Goal: Information Seeking & Learning: Learn about a topic

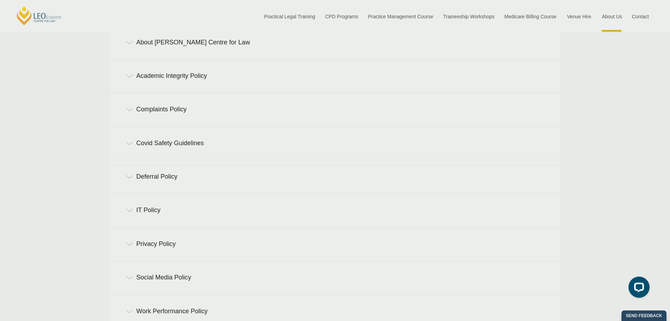
scroll to position [289, 0]
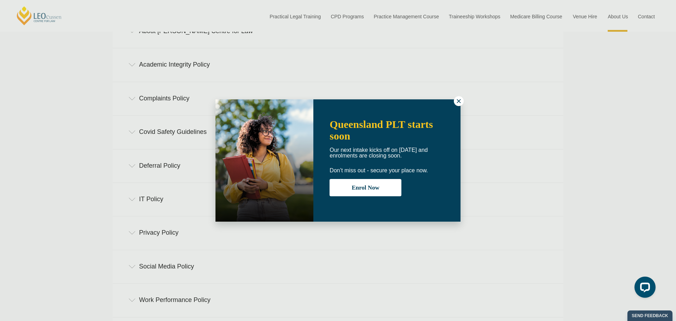
drag, startPoint x: 673, startPoint y: 77, endPoint x: 675, endPoint y: 179, distance: 102.1
click at [458, 101] on icon at bounding box center [458, 101] width 4 height 4
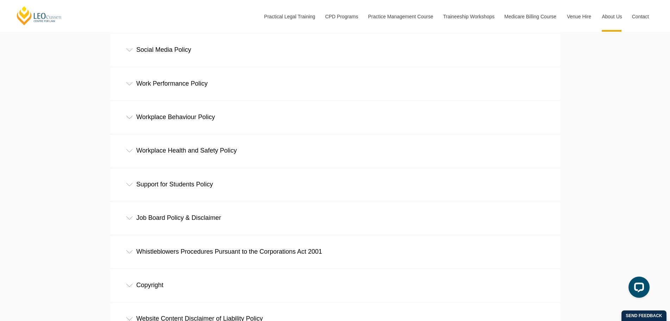
scroll to position [526, 0]
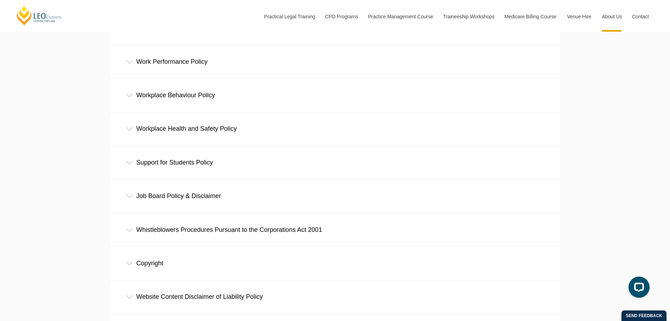
click at [192, 99] on div "Workplace Behaviour Policy" at bounding box center [335, 95] width 450 height 33
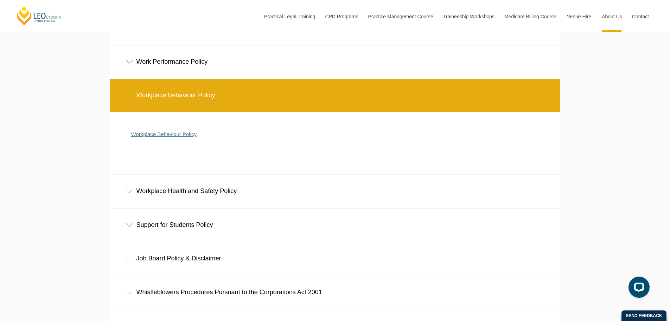
click at [181, 135] on link "Workplace Behaviour Policy" at bounding box center [163, 134] width 65 height 6
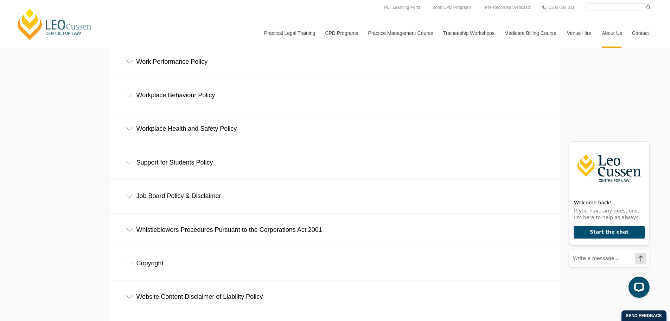
click at [202, 67] on div "Work Performance Policy" at bounding box center [335, 61] width 450 height 33
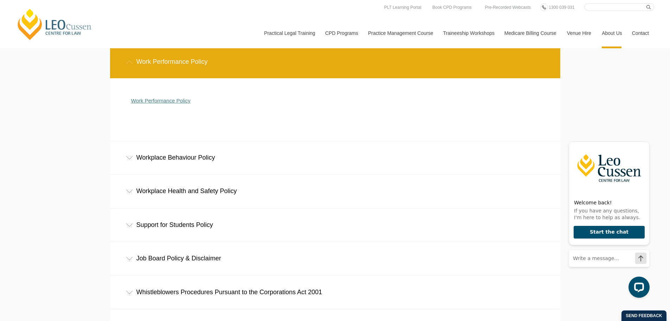
click at [182, 103] on link "Work Performance Policy" at bounding box center [160, 100] width 59 height 6
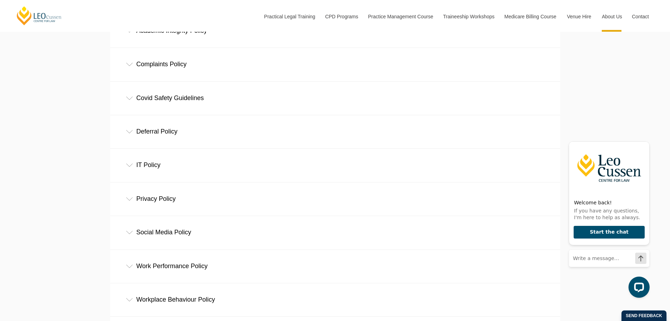
scroll to position [319, 0]
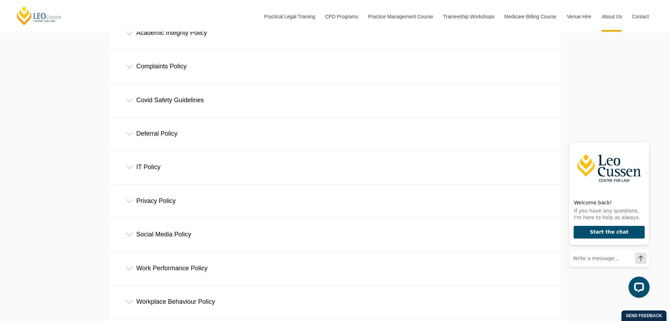
click at [196, 67] on div "Complaints Policy" at bounding box center [335, 66] width 450 height 33
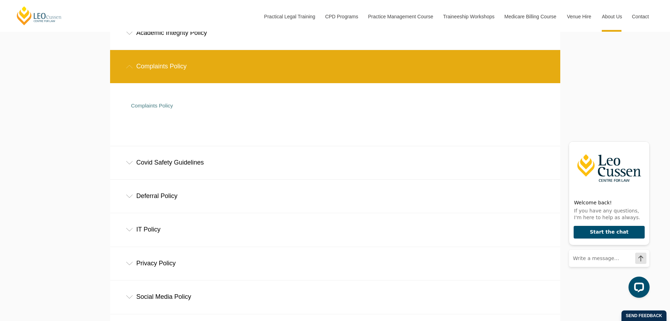
click at [188, 32] on div "Academic Integrity Policy" at bounding box center [335, 33] width 450 height 33
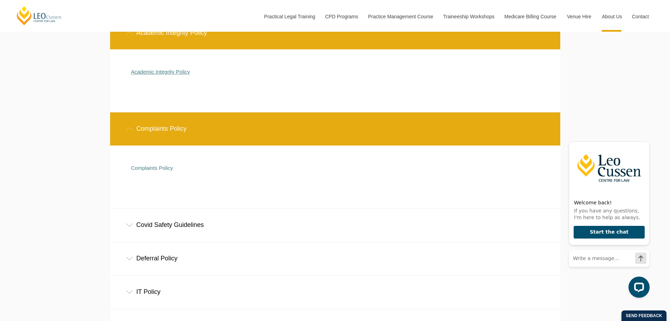
click at [169, 74] on link "Academic Integrity Policy" at bounding box center [160, 72] width 59 height 6
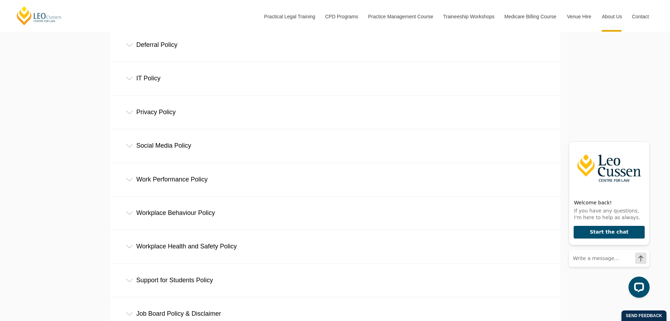
scroll to position [410, 0]
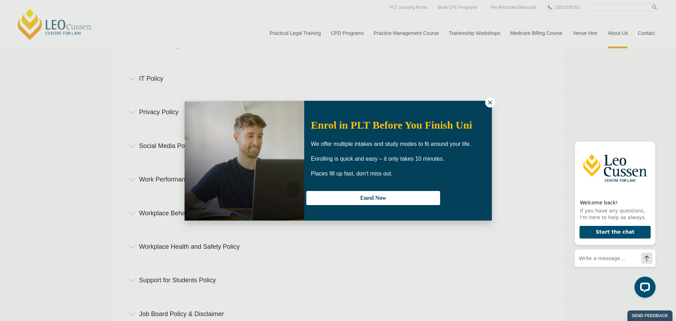
click at [491, 102] on icon at bounding box center [490, 102] width 6 height 6
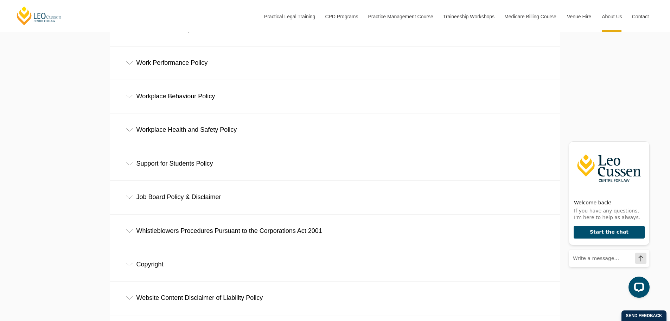
scroll to position [528, 0]
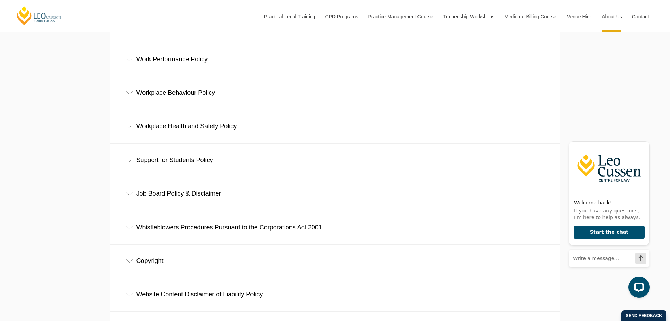
click at [206, 130] on div "Workplace Health and Safety Policy" at bounding box center [335, 126] width 450 height 33
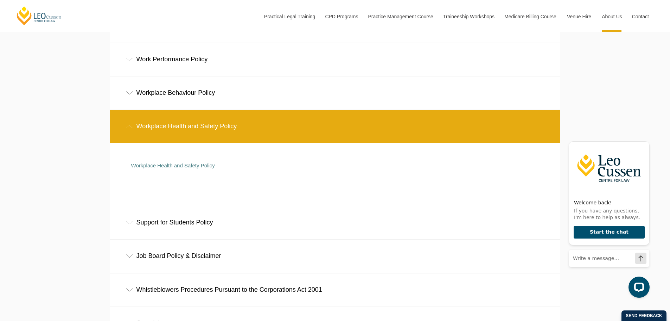
click at [198, 168] on link "Workplace Health and Safety Policy" at bounding box center [173, 165] width 84 height 6
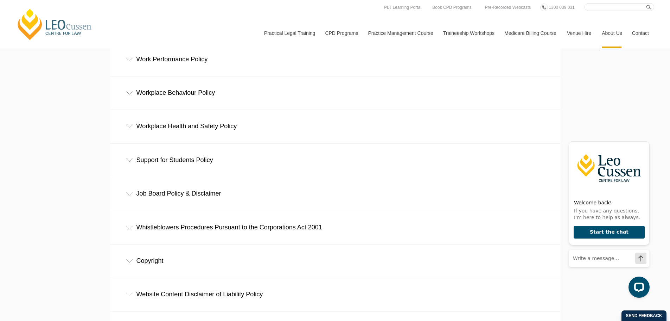
click at [194, 94] on div "Workplace Behaviour Policy" at bounding box center [335, 92] width 450 height 33
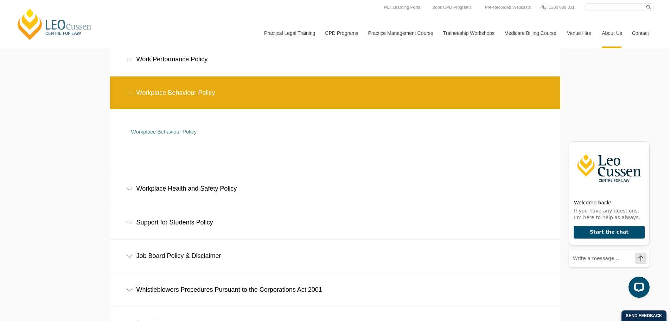
click at [169, 134] on link "Workplace Behaviour Policy" at bounding box center [163, 131] width 65 height 6
